Goal: Information Seeking & Learning: Check status

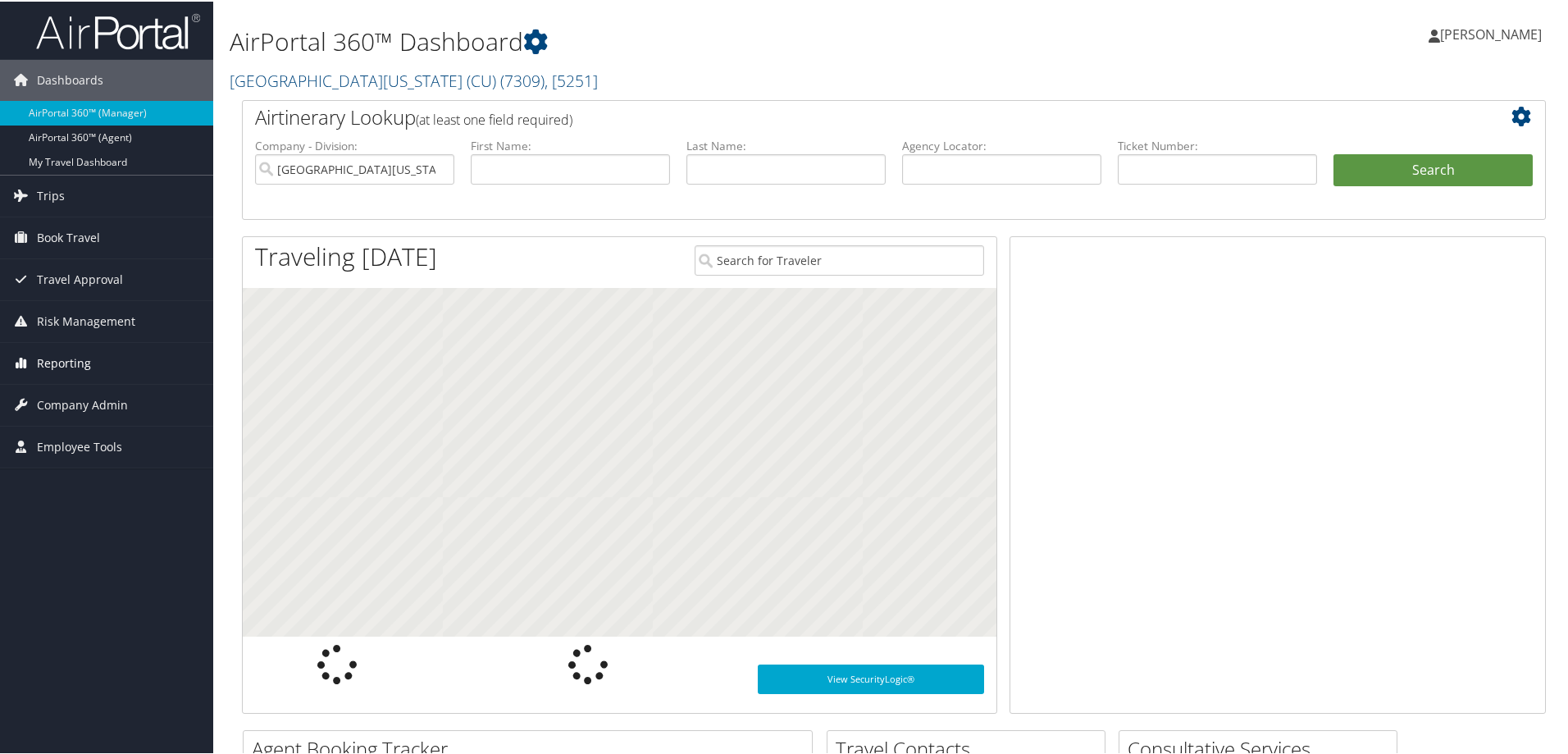
click at [57, 357] on span "Reporting" at bounding box center [64, 362] width 55 height 41
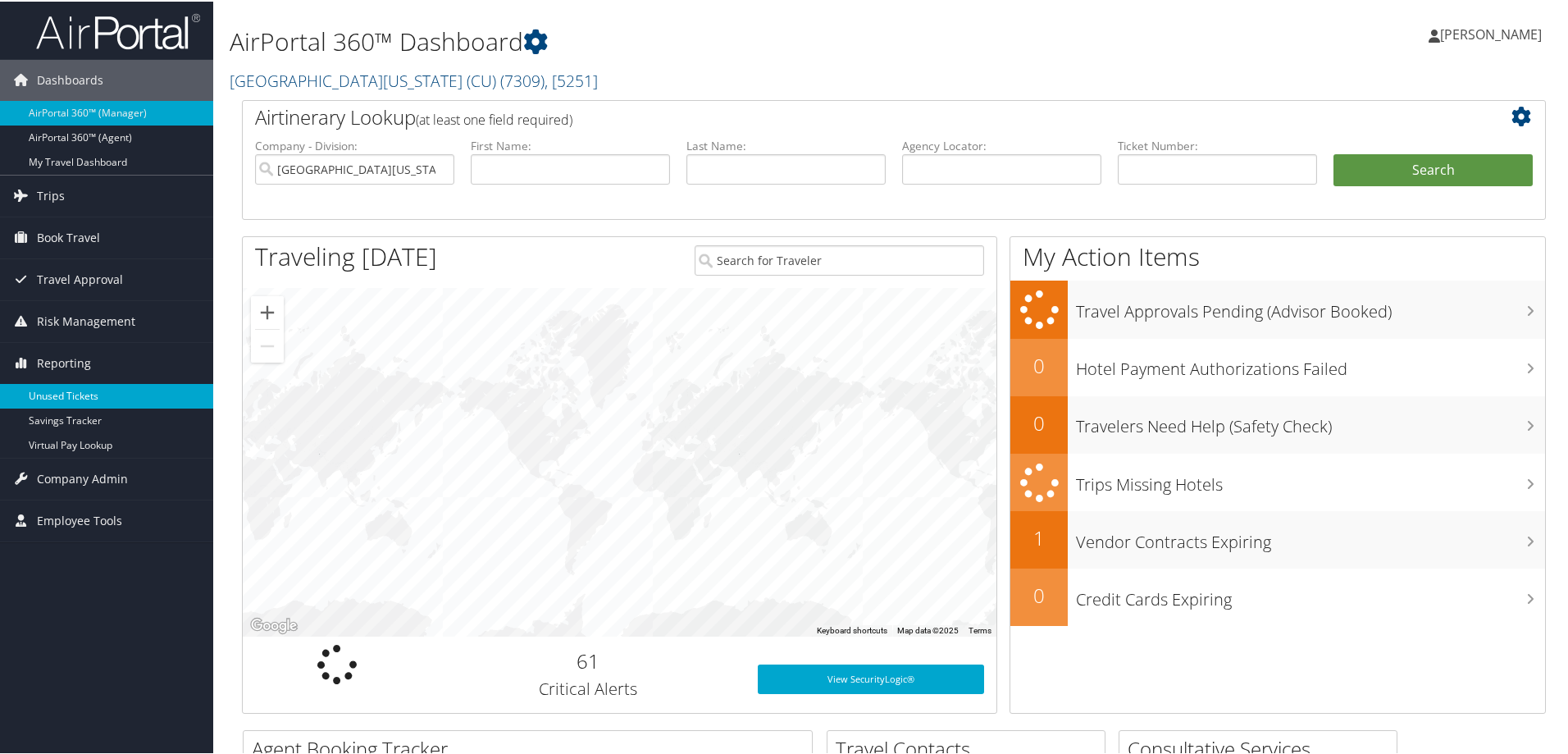
click at [68, 392] on link "Unused Tickets" at bounding box center [106, 394] width 214 height 25
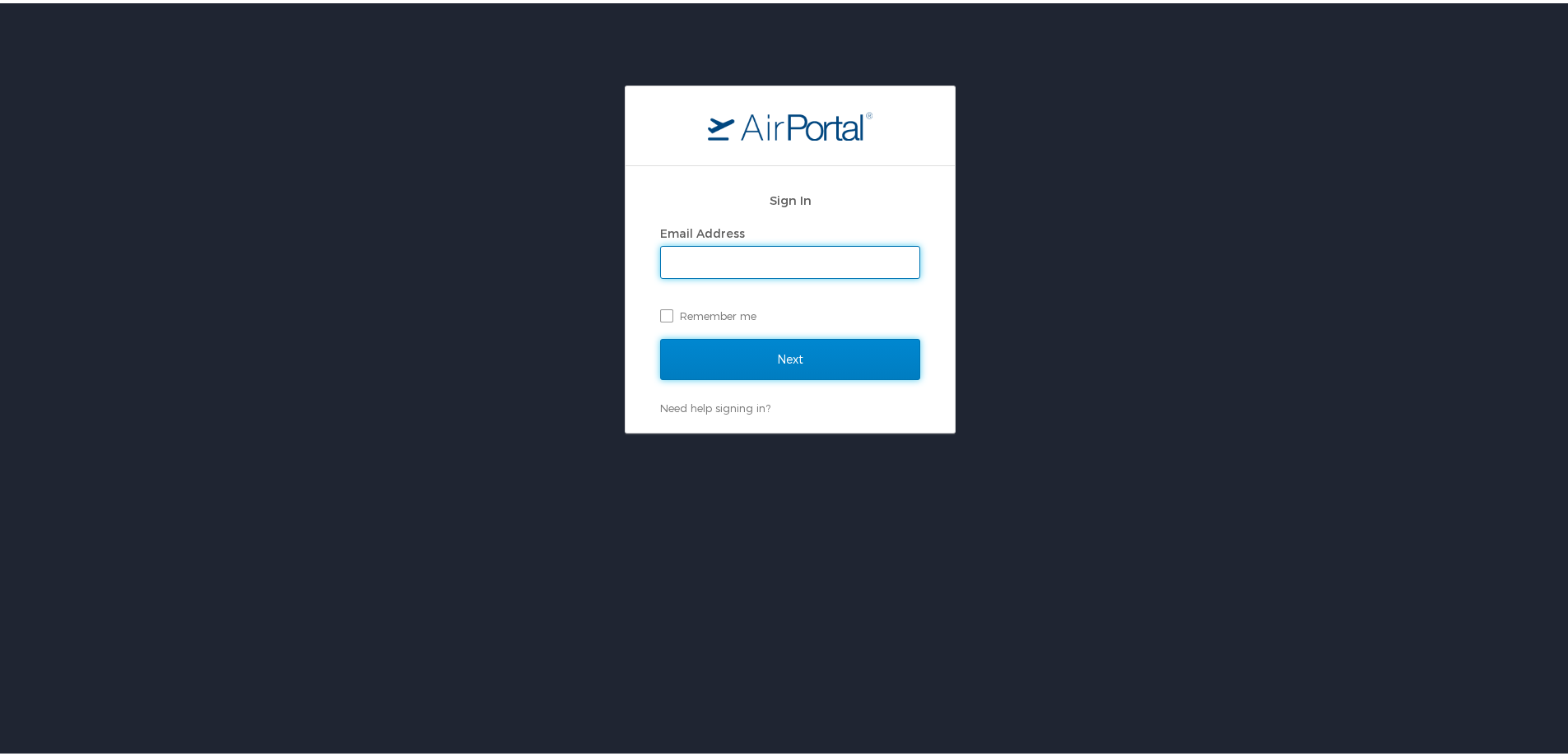
click at [706, 353] on input "Next" at bounding box center [789, 356] width 260 height 41
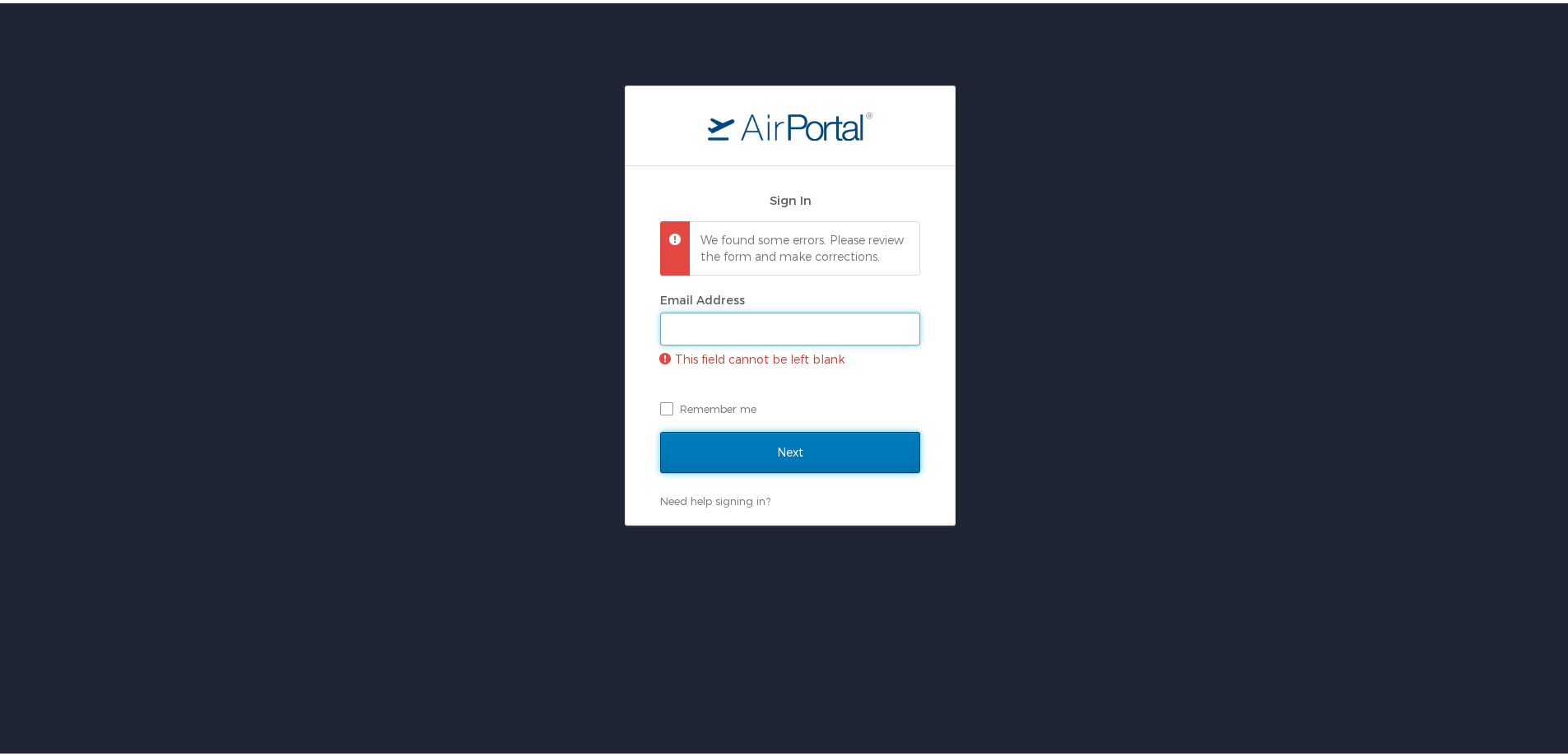
click at [728, 340] on input "Email Address" at bounding box center [789, 325] width 258 height 31
type input "[PERSON_NAME][EMAIL_ADDRESS][PERSON_NAME][DOMAIN_NAME]"
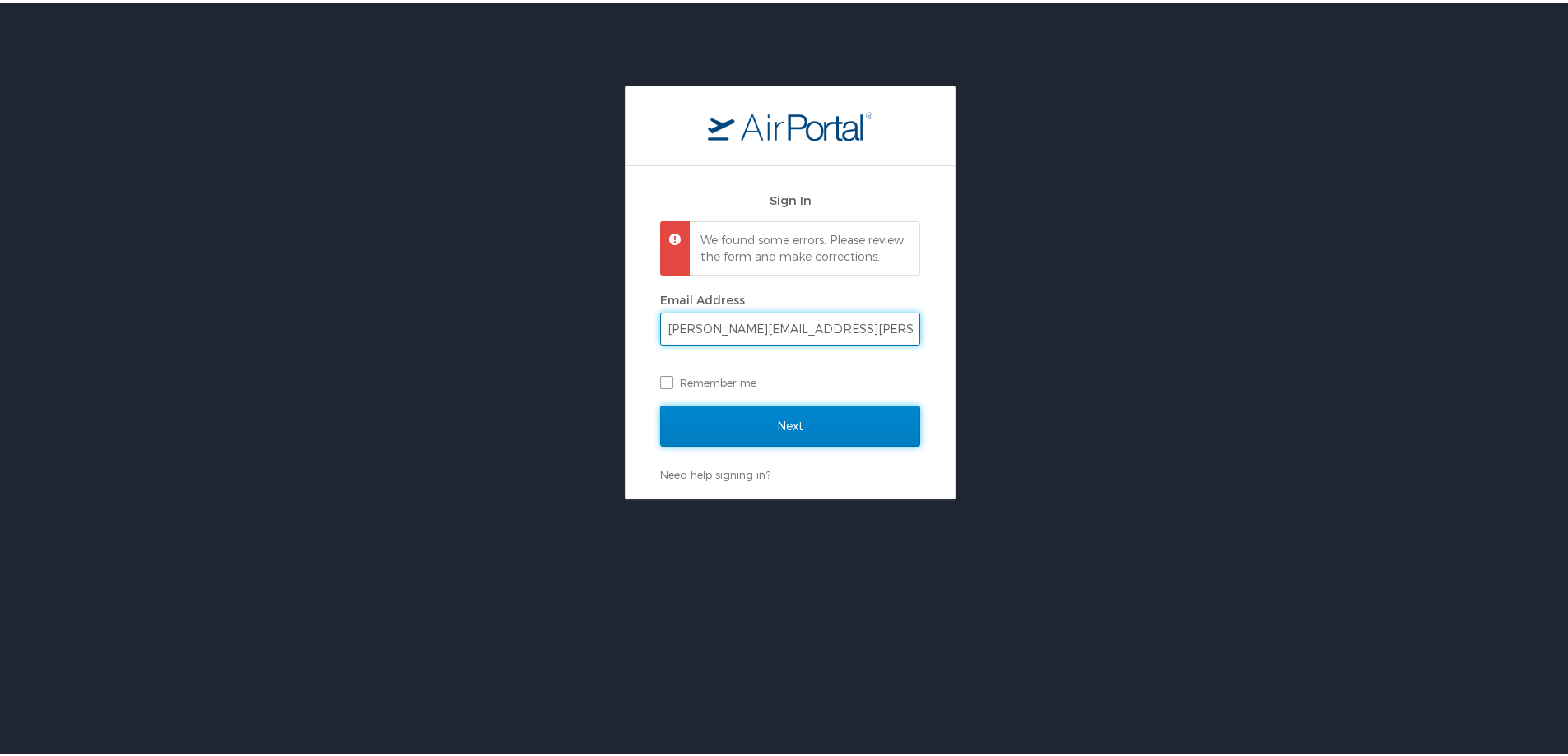
click at [769, 440] on input "Next" at bounding box center [789, 422] width 260 height 41
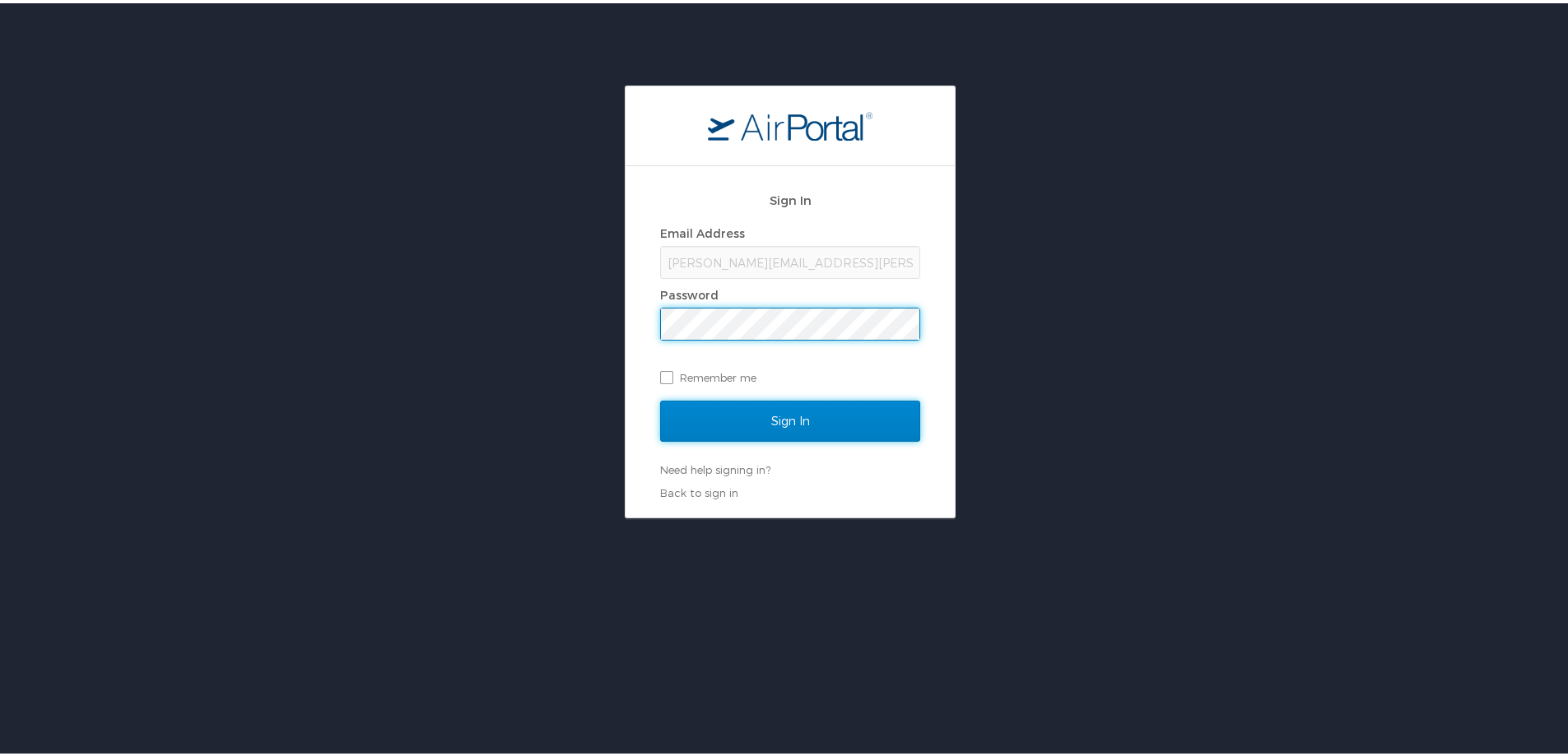
click at [773, 416] on input "Sign In" at bounding box center [789, 417] width 260 height 41
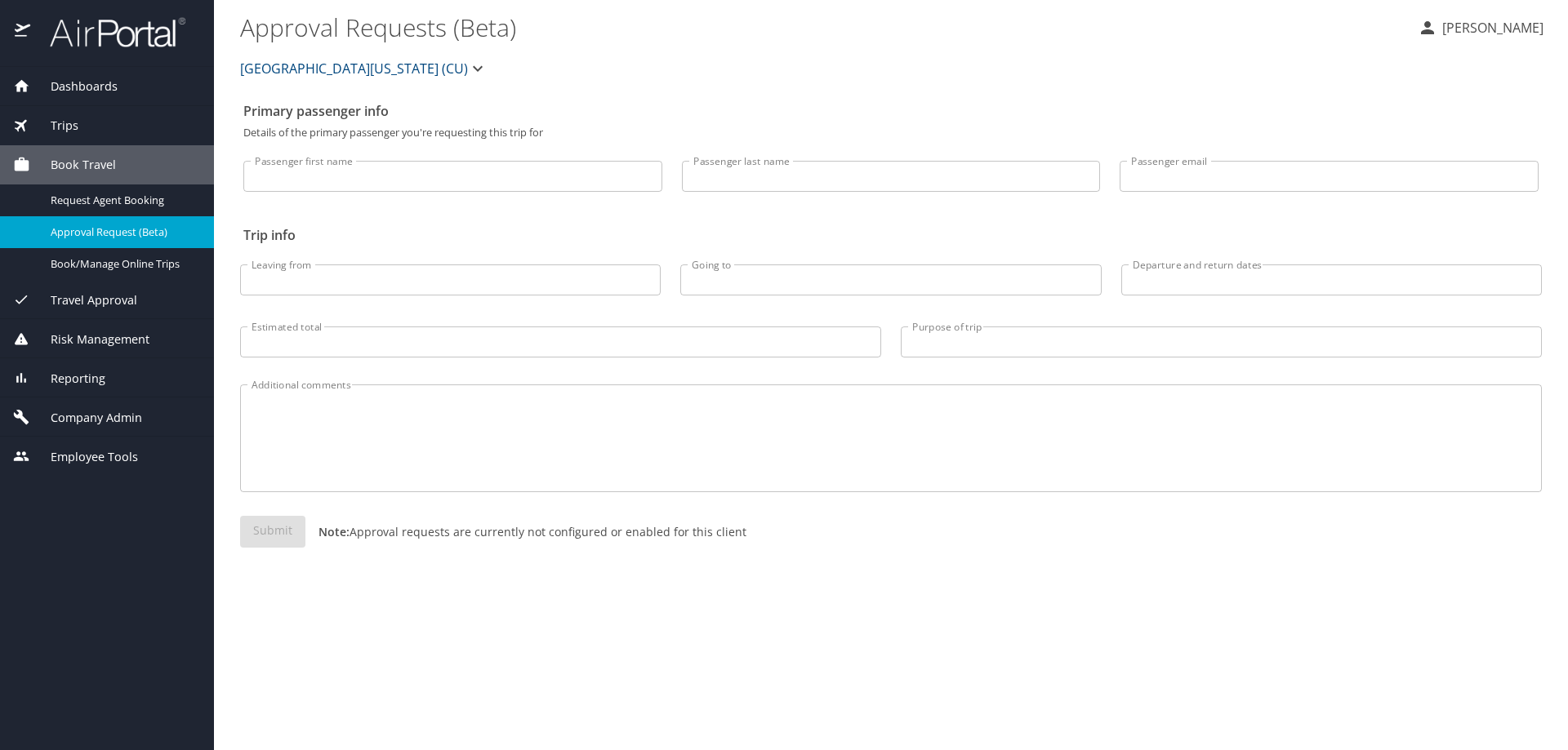
click at [72, 372] on span "Reporting" at bounding box center [68, 378] width 75 height 18
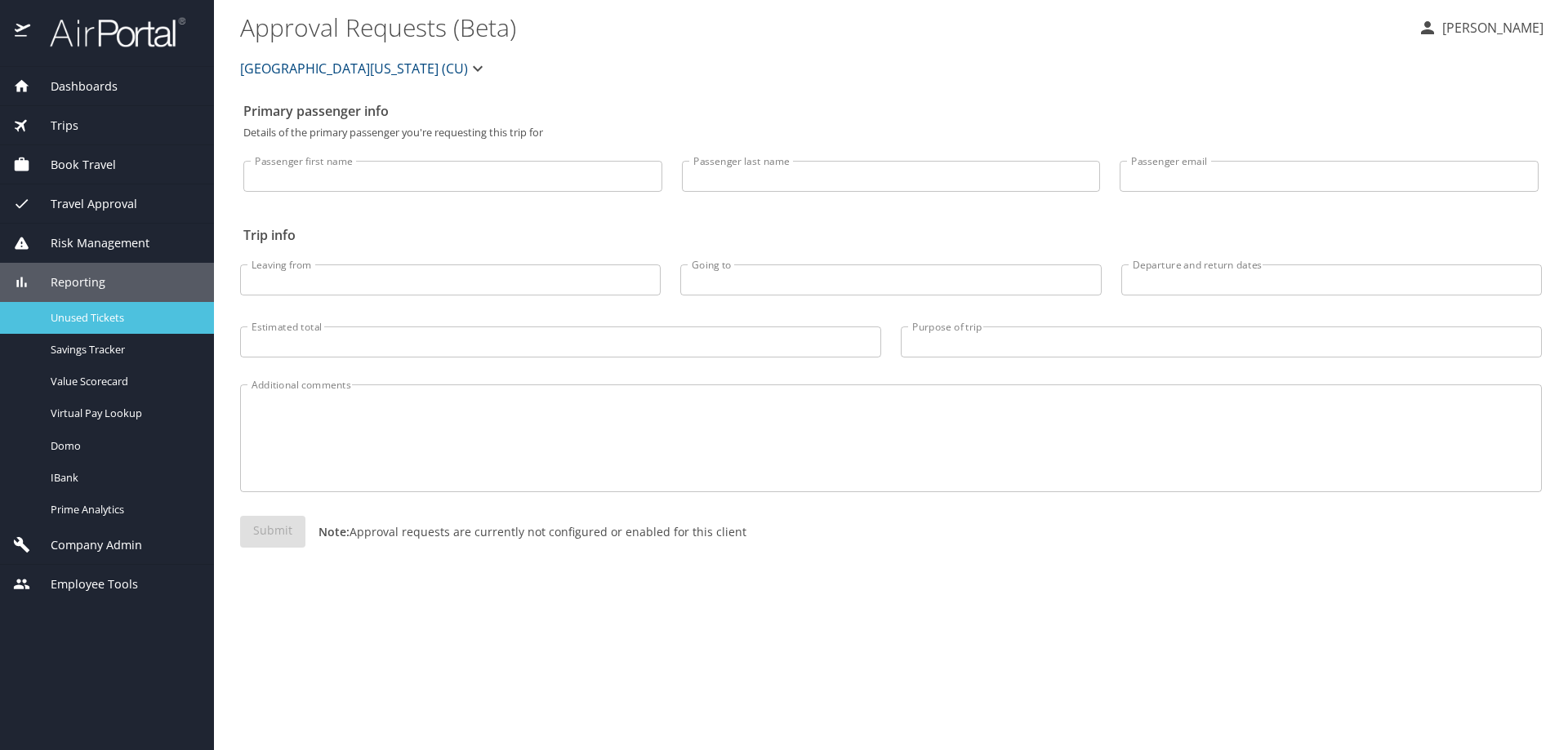
click at [91, 315] on span "Unused Tickets" at bounding box center [122, 318] width 143 height 16
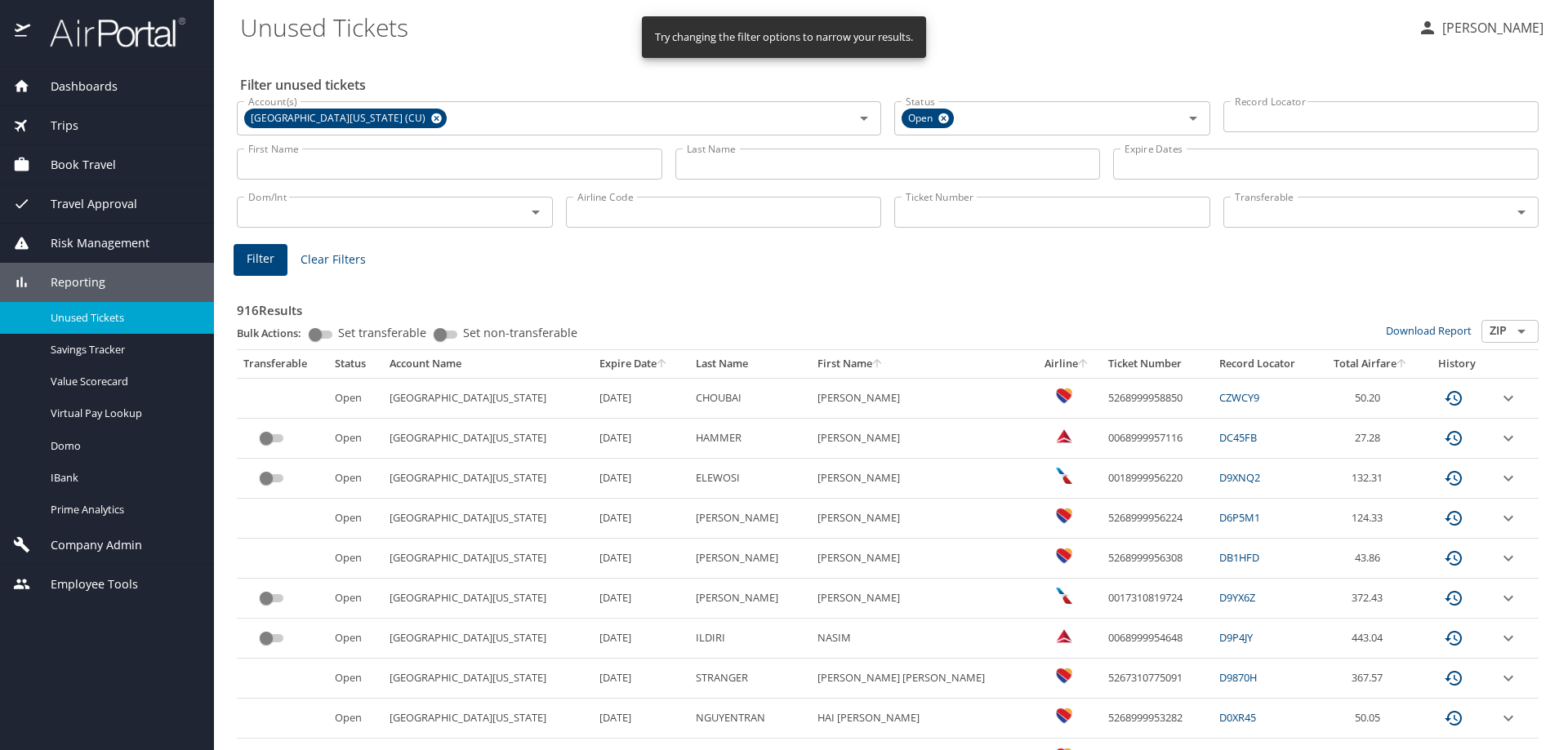
click at [756, 165] on input "Last Name" at bounding box center [888, 163] width 425 height 31
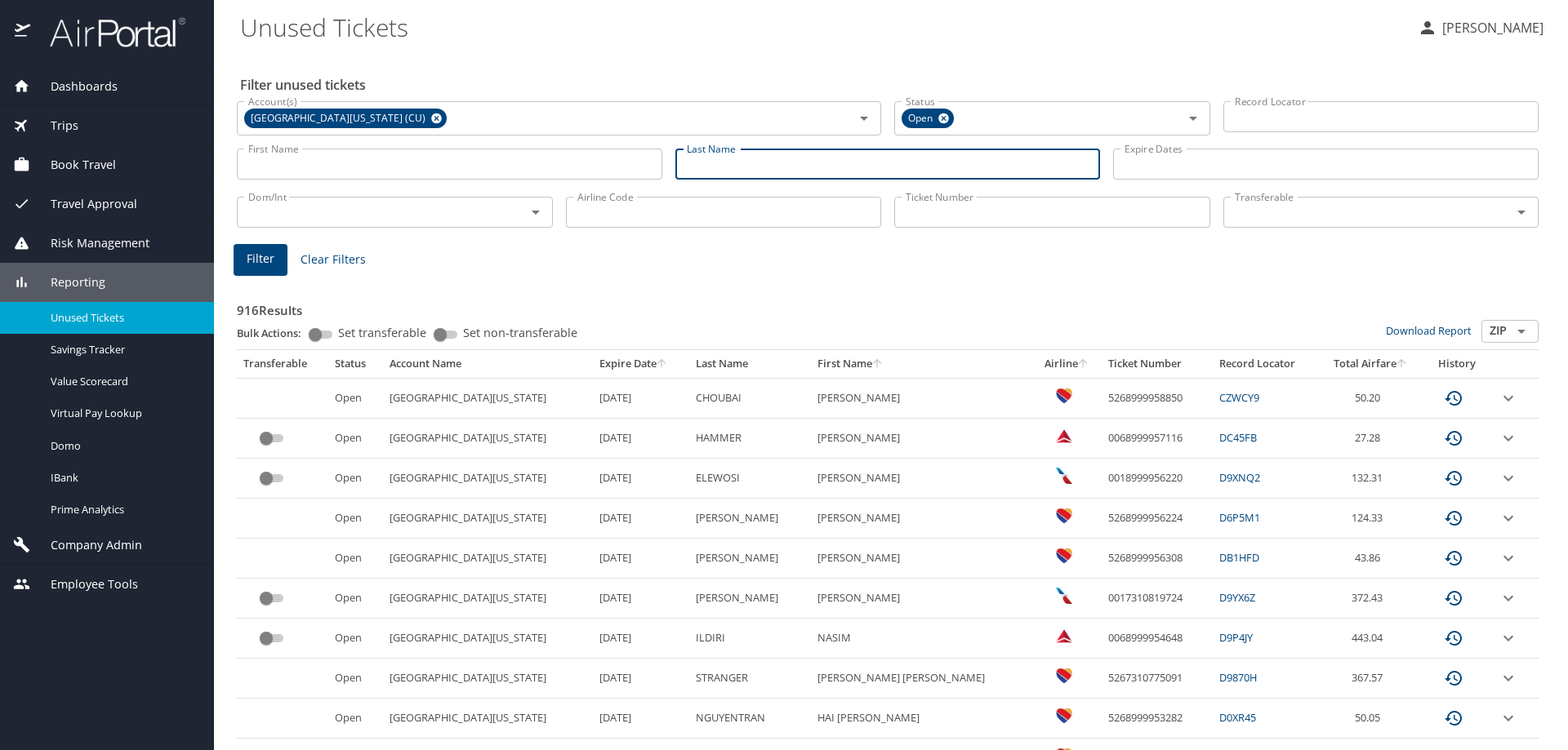
click at [988, 210] on input "Ticket Number" at bounding box center [1052, 211] width 316 height 31
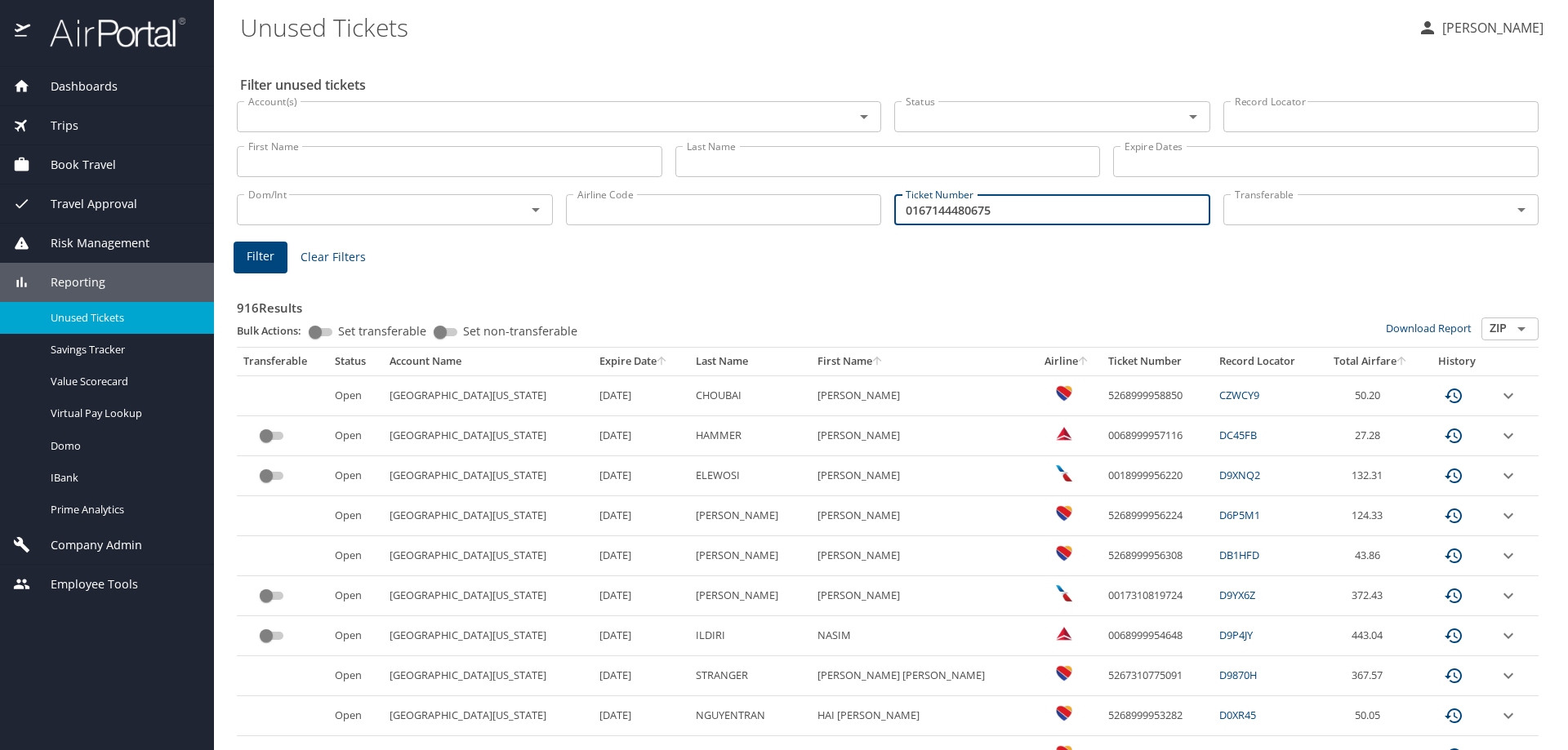
type input "0167144480675"
click at [589, 118] on input "Account(s)" at bounding box center [535, 116] width 586 height 21
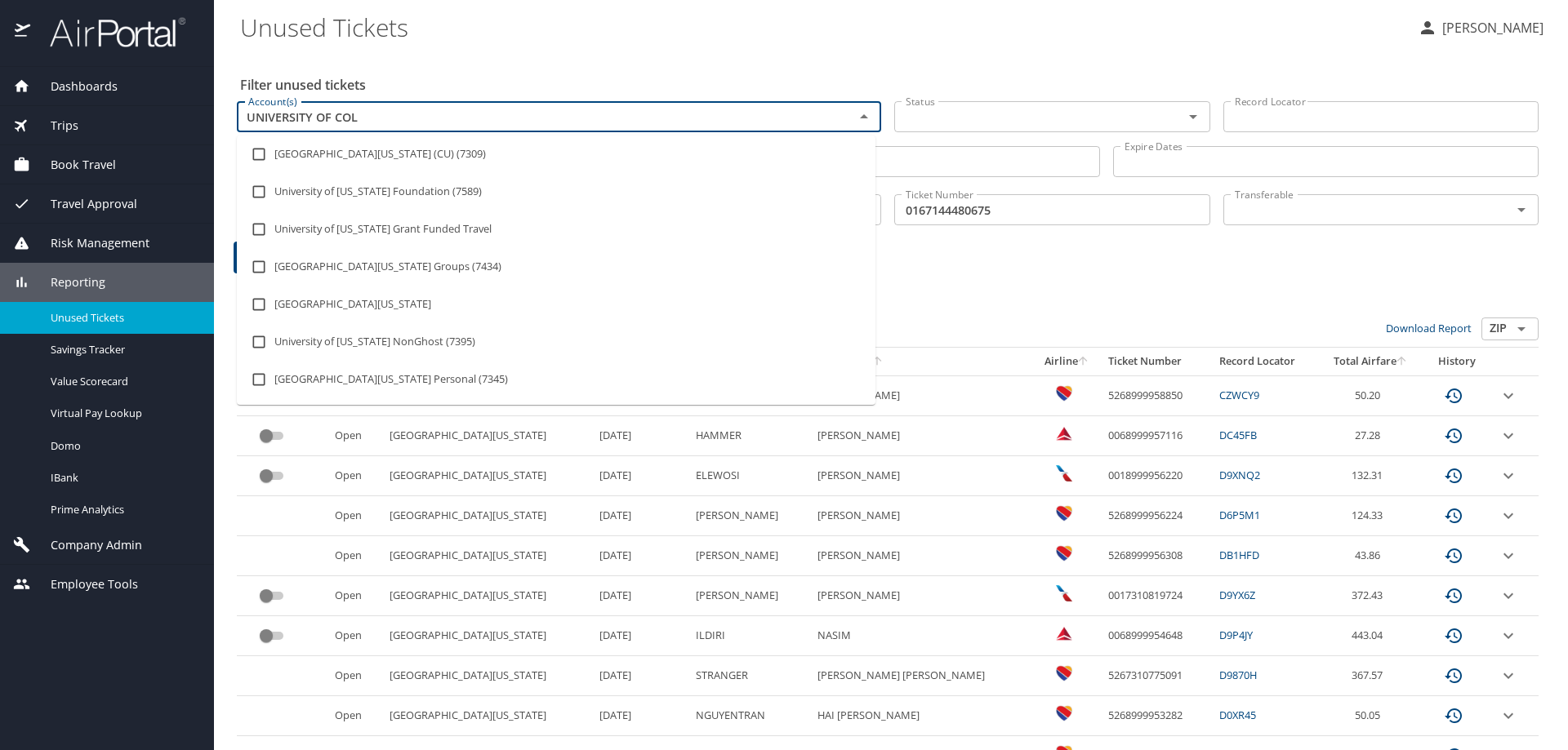
type input "UNIVERSITY OF COLO"
drag, startPoint x: 509, startPoint y: 151, endPoint x: 357, endPoint y: 297, distance: 210.8
click at [510, 151] on li "University of Colorado (CU) (7309)" at bounding box center [557, 154] width 639 height 38
checkbox input "true"
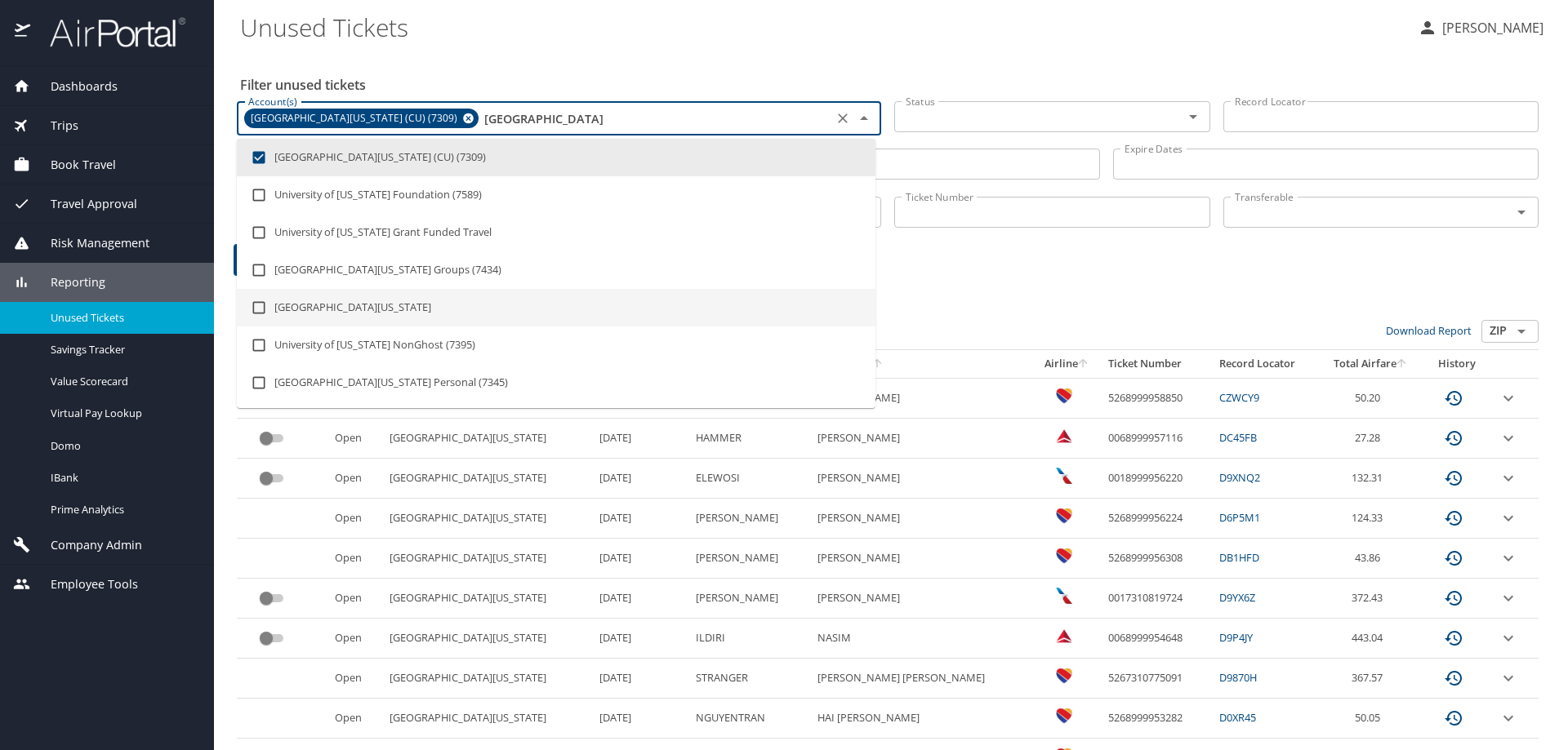
type input "UNIVERSITY OF COLO"
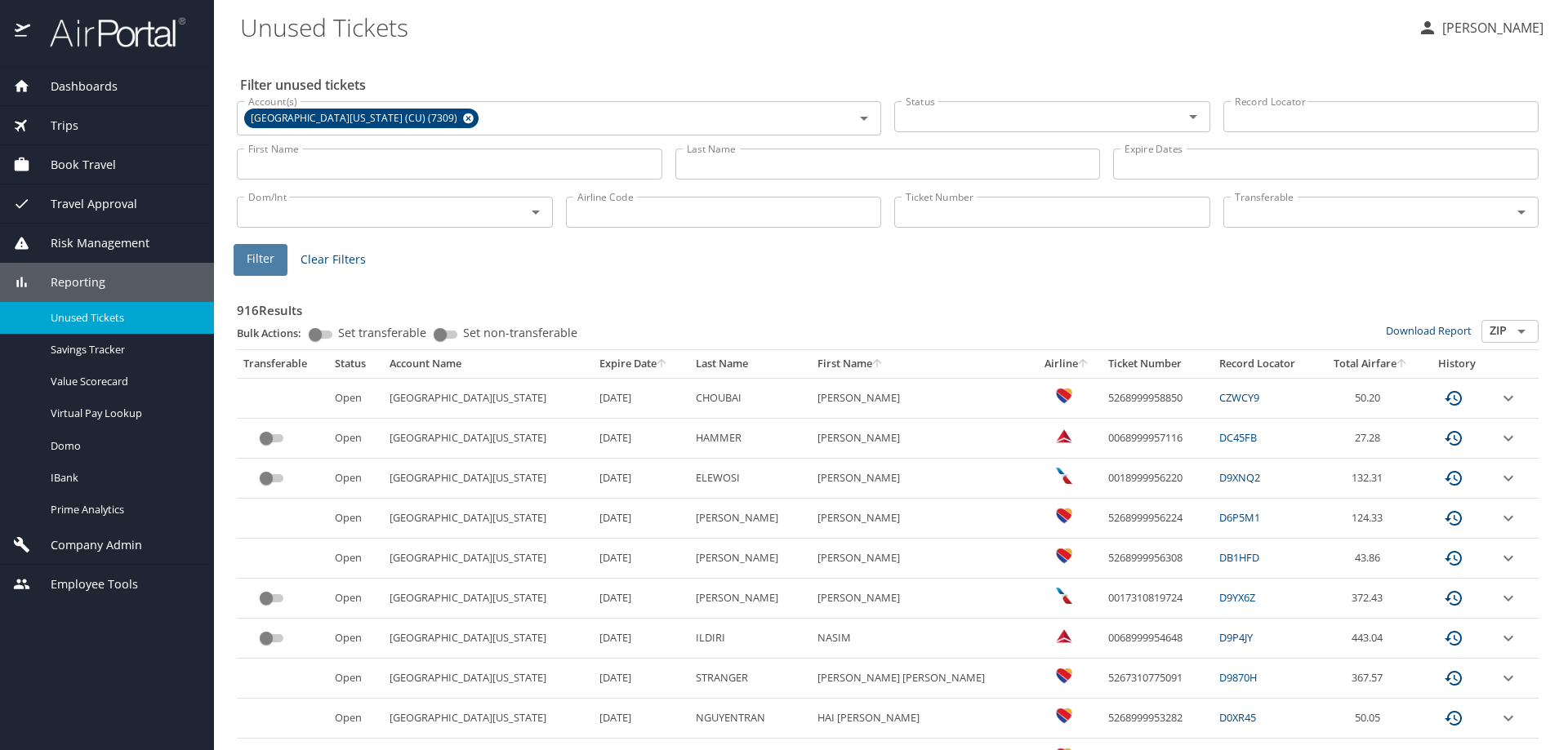
click at [261, 256] on span "Filter" at bounding box center [260, 259] width 28 height 21
click at [1092, 212] on input "Ticket Number" at bounding box center [1052, 211] width 316 height 31
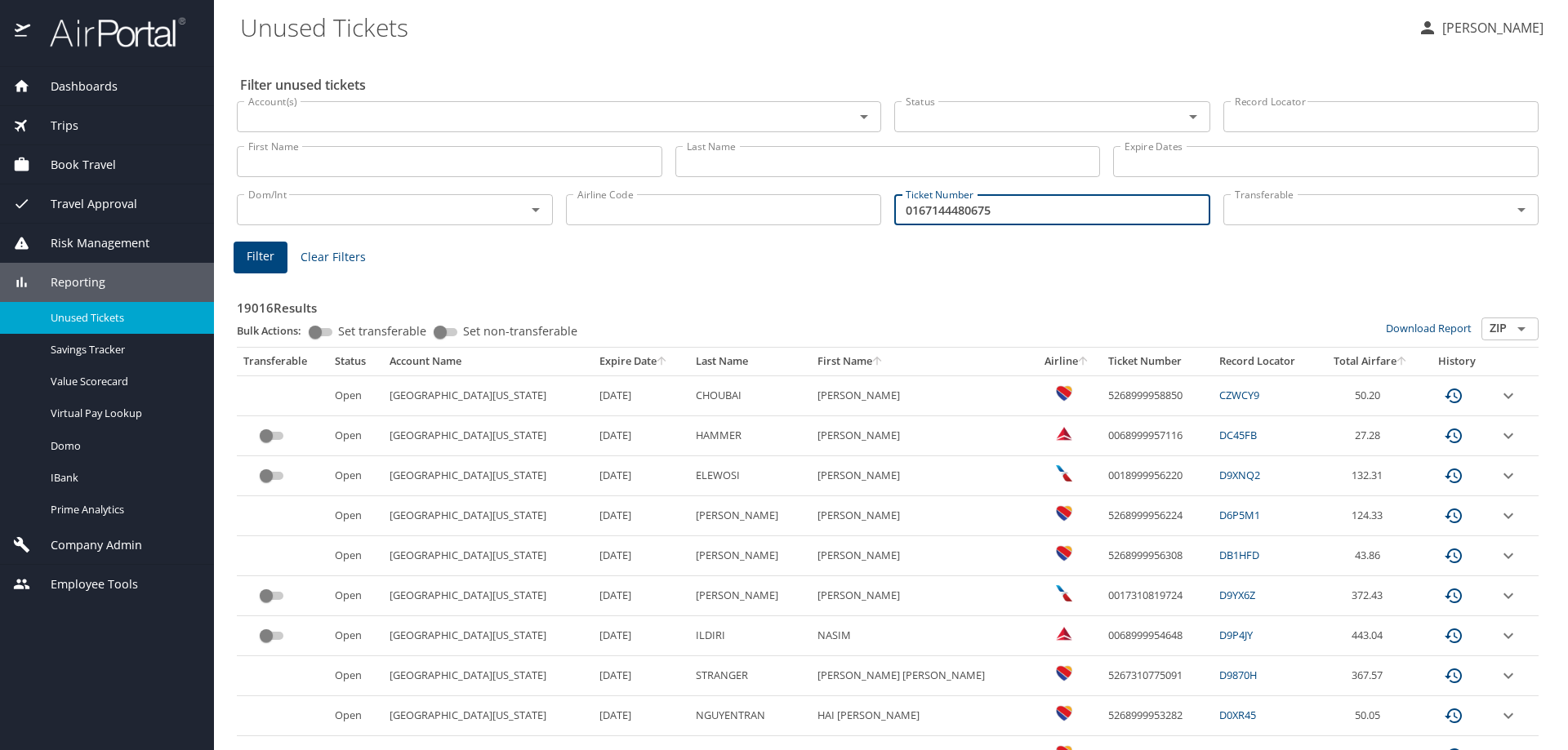
click at [267, 254] on span "Filter" at bounding box center [260, 256] width 28 height 21
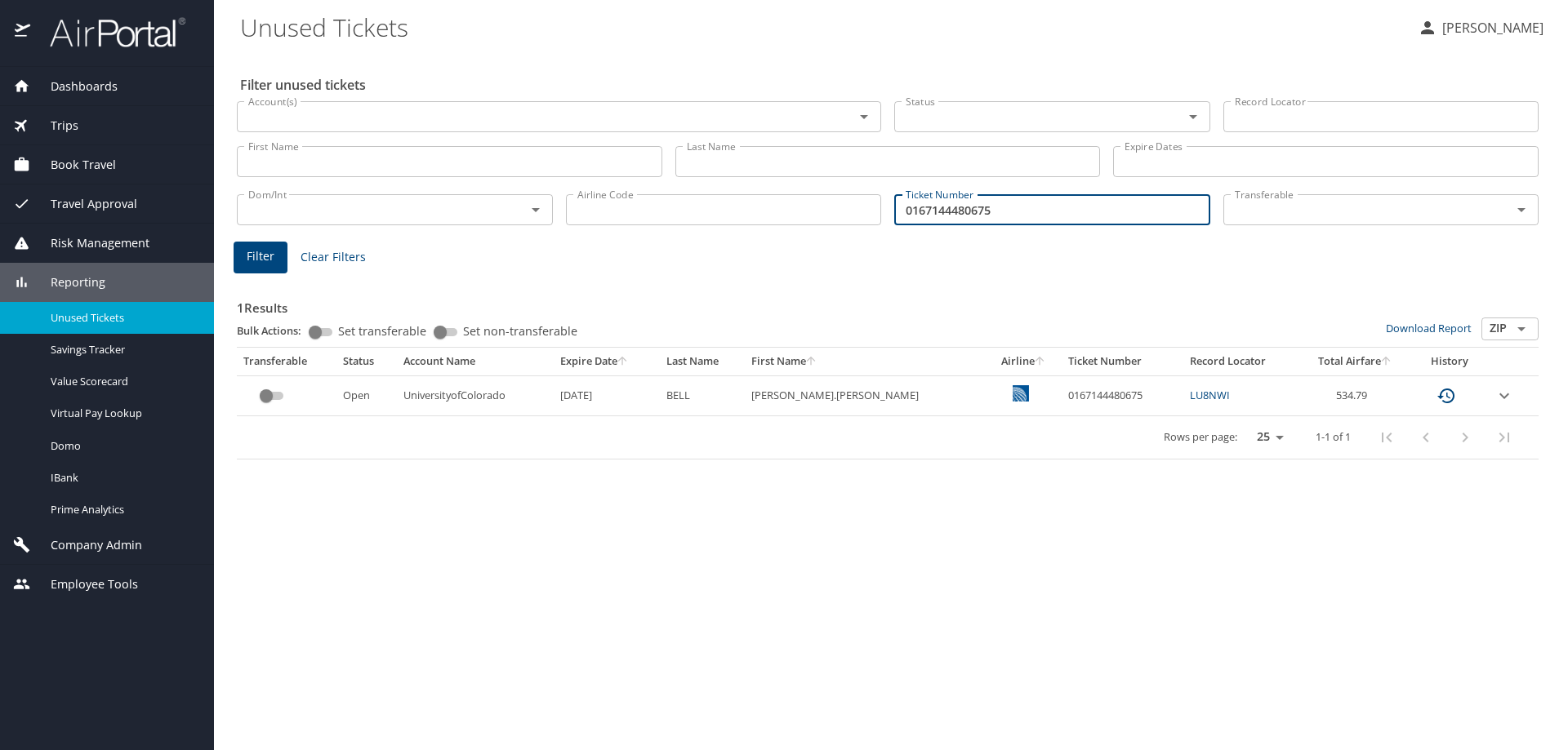
drag, startPoint x: 1025, startPoint y: 206, endPoint x: 894, endPoint y: 210, distance: 131.1
click at [894, 210] on input "0167144480675" at bounding box center [1052, 209] width 316 height 31
type input "0017146121474"
click at [270, 262] on span "Filter" at bounding box center [260, 256] width 28 height 21
